Goal: Check status: Check status

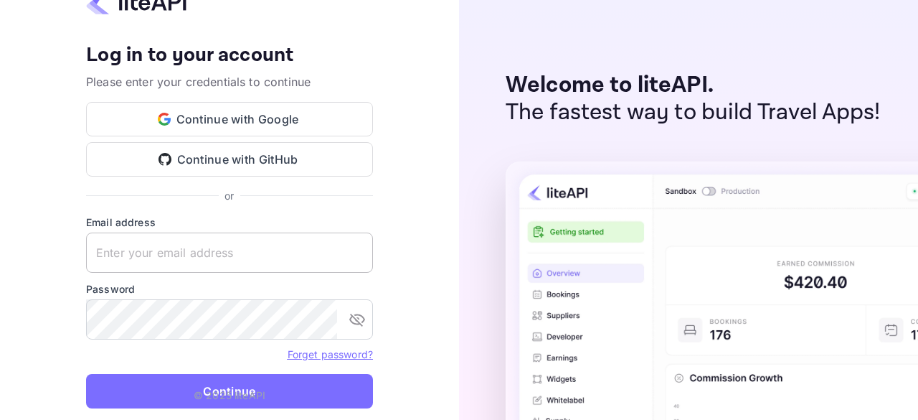
click at [272, 237] on input "text" at bounding box center [229, 252] width 287 height 40
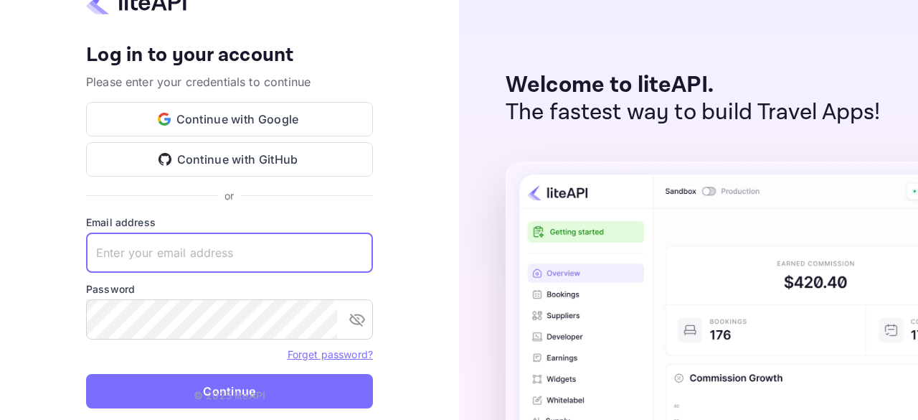
click at [346, 252] on keeper-lock "Open Keeper Popup" at bounding box center [354, 252] width 17 height 17
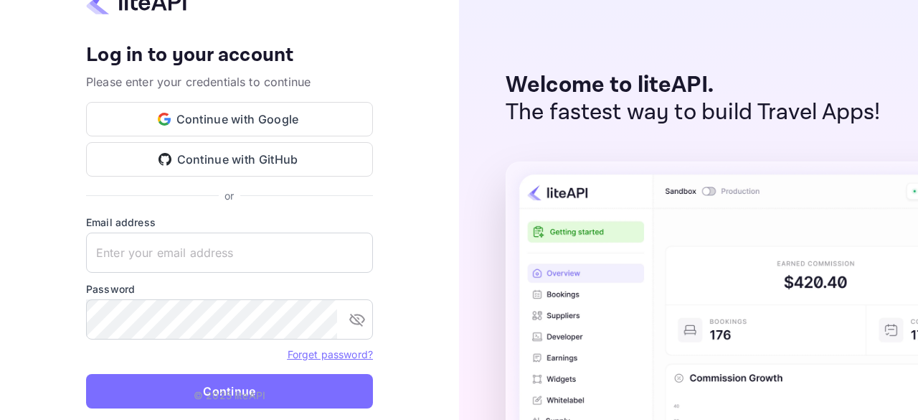
type input "[EMAIL_ADDRESS][DOMAIN_NAME]"
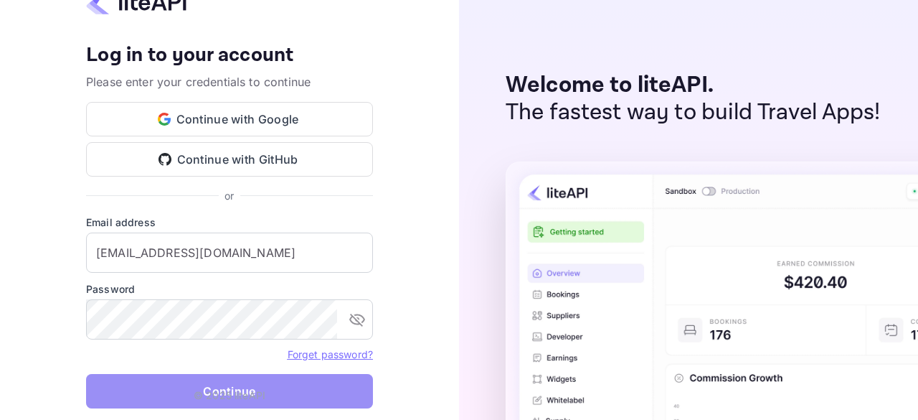
click at [271, 384] on button "Continue" at bounding box center [229, 391] width 287 height 34
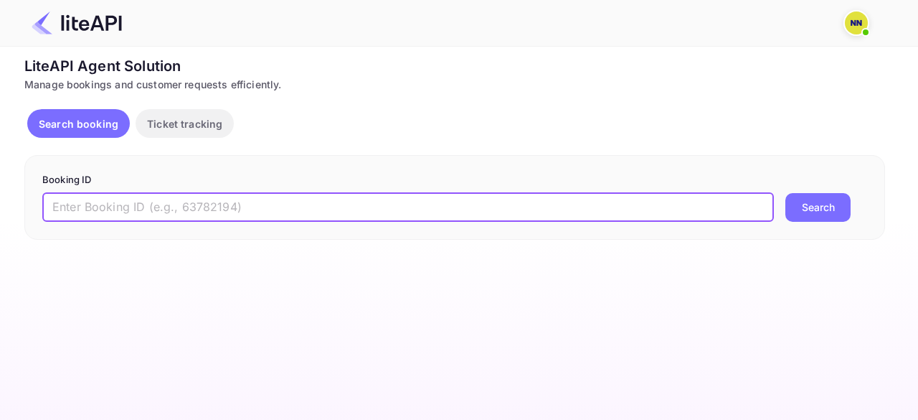
click at [326, 216] on input "text" at bounding box center [408, 207] width 732 height 29
paste input "8859805"
type input "8859805"
click at [785, 193] on button "Search" at bounding box center [817, 207] width 65 height 29
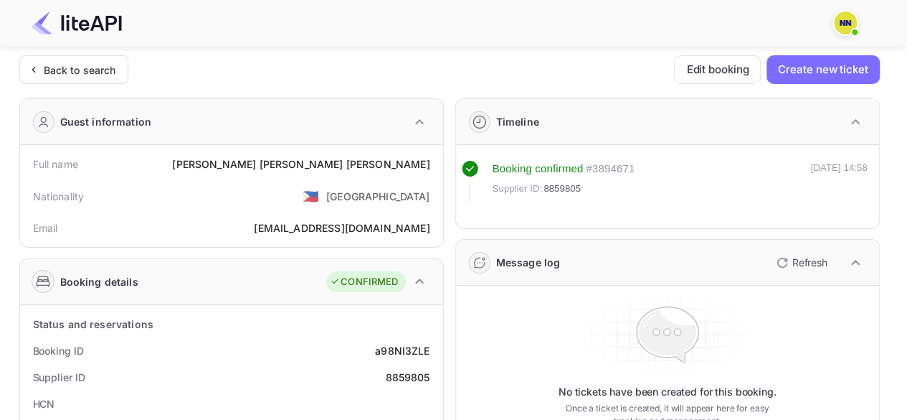
scroll to position [175, 0]
